Goal: Transaction & Acquisition: Download file/media

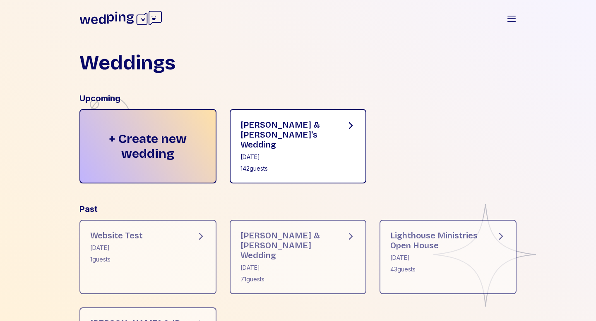
click at [314, 127] on div "[PERSON_NAME] & [PERSON_NAME]'s Wedding" at bounding box center [286, 135] width 92 height 30
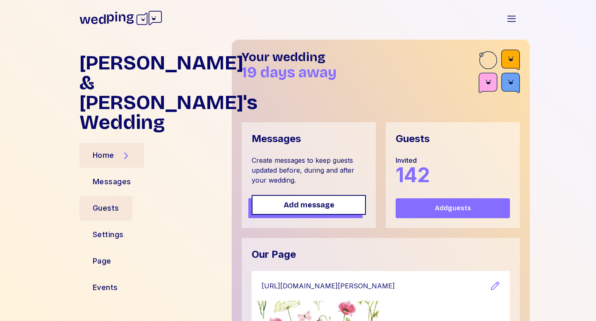
click at [116, 203] on div "Guests" at bounding box center [106, 209] width 26 height 12
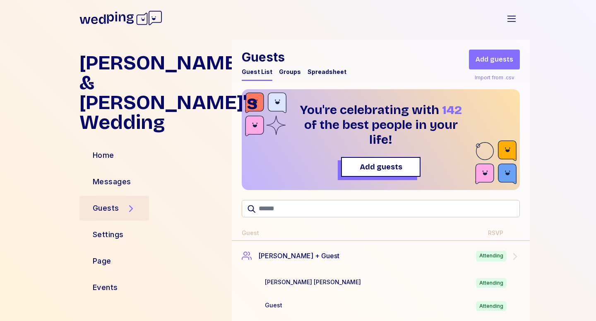
click at [327, 72] on div "Spreadsheet" at bounding box center [326, 72] width 39 height 8
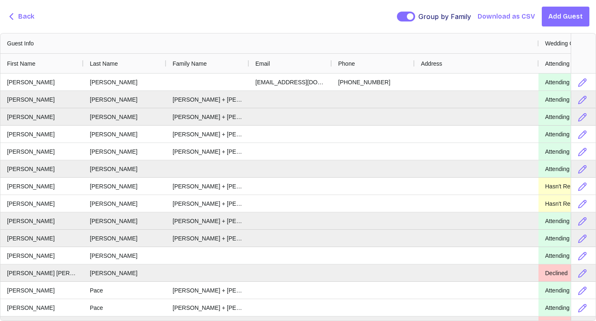
click at [494, 15] on span "Download as CSV" at bounding box center [505, 17] width 57 height 10
